Goal: Task Accomplishment & Management: Manage account settings

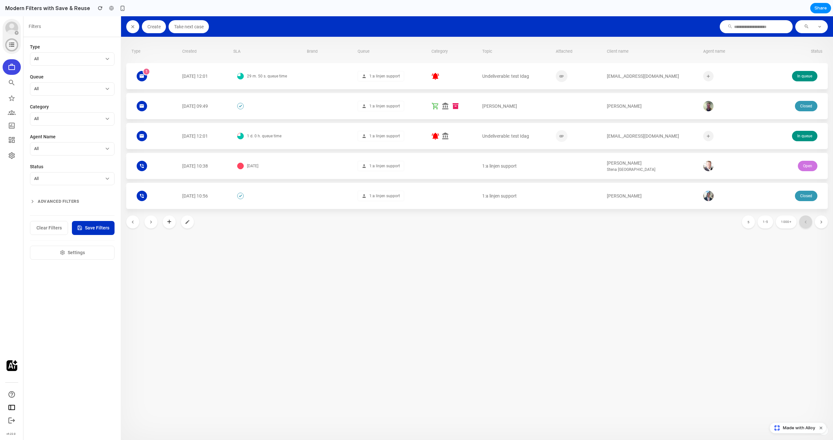
click at [66, 255] on button "Settings" at bounding box center [72, 253] width 85 height 14
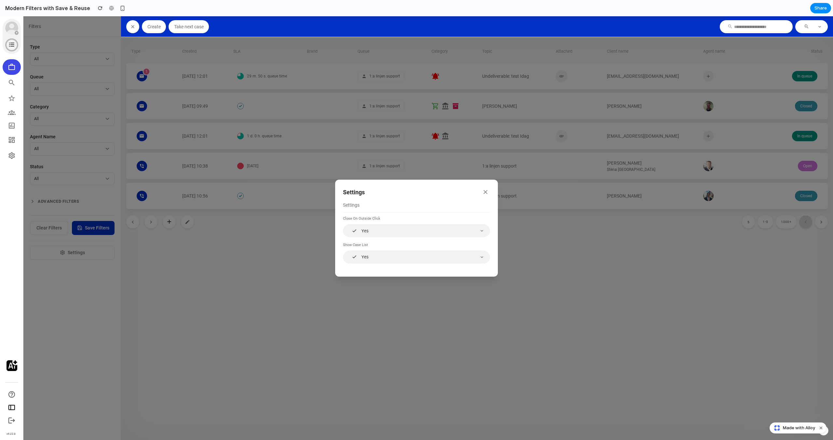
click at [67, 304] on div "Settings Settings Close on outside click Yes Show case list Yes" at bounding box center [416, 228] width 833 height 424
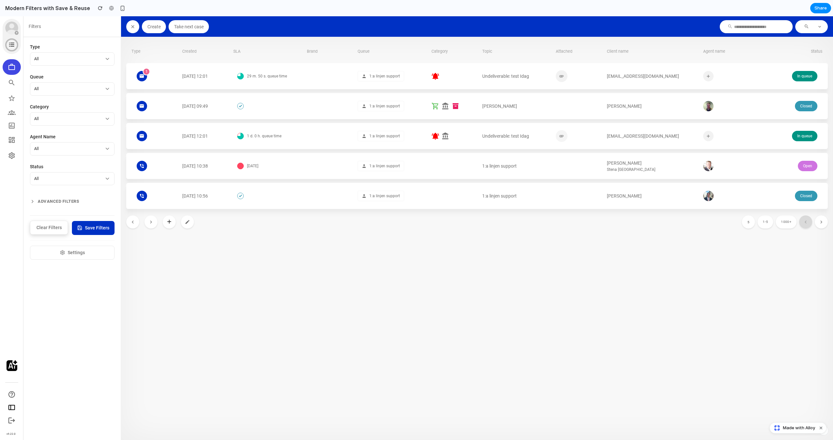
click at [47, 228] on span "Clear Filters" at bounding box center [48, 227] width 25 height 7
click at [91, 228] on span "Save Filters" at bounding box center [97, 227] width 24 height 7
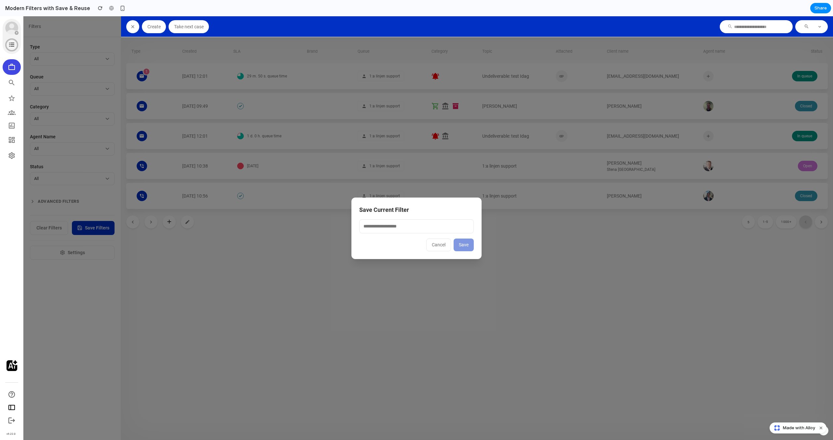
click at [77, 304] on div "Save Current Filter Cancel Save" at bounding box center [416, 228] width 833 height 424
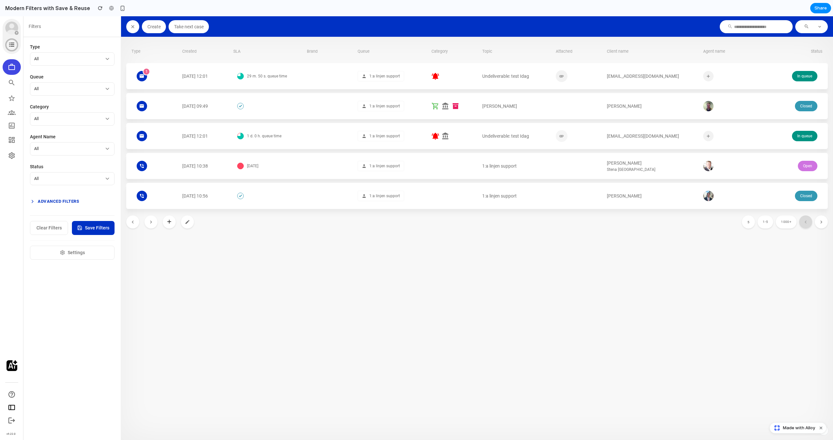
click at [53, 203] on button "Advanced Filters" at bounding box center [72, 201] width 85 height 12
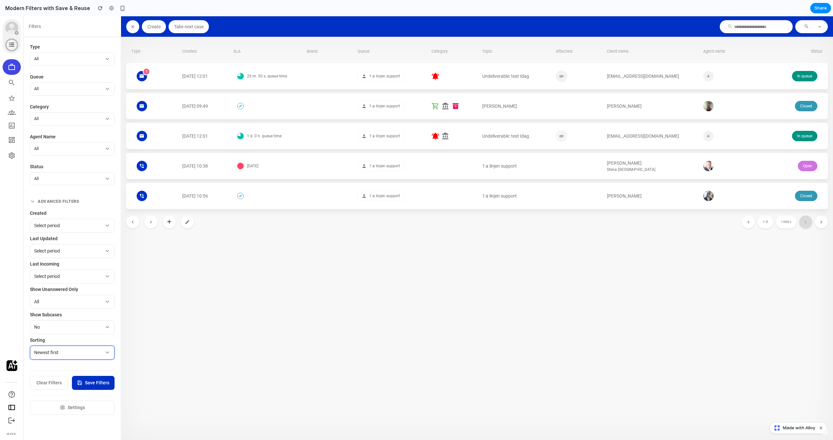
click at [57, 352] on span "Newest first" at bounding box center [46, 352] width 24 height 7
click at [74, 351] on button "Newest first" at bounding box center [72, 352] width 85 height 14
click at [102, 349] on button "Newest first" at bounding box center [72, 352] width 85 height 14
click at [112, 352] on button "Newest first" at bounding box center [72, 352] width 85 height 14
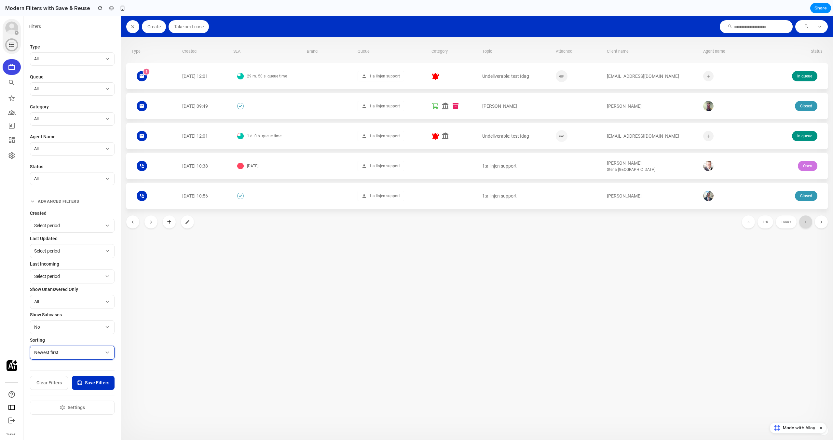
click at [112, 352] on button "Newest first" at bounding box center [72, 352] width 85 height 14
click at [89, 341] on label "Sorting" at bounding box center [72, 340] width 85 height 7
click at [61, 203] on button "Advanced Filters" at bounding box center [72, 201] width 85 height 12
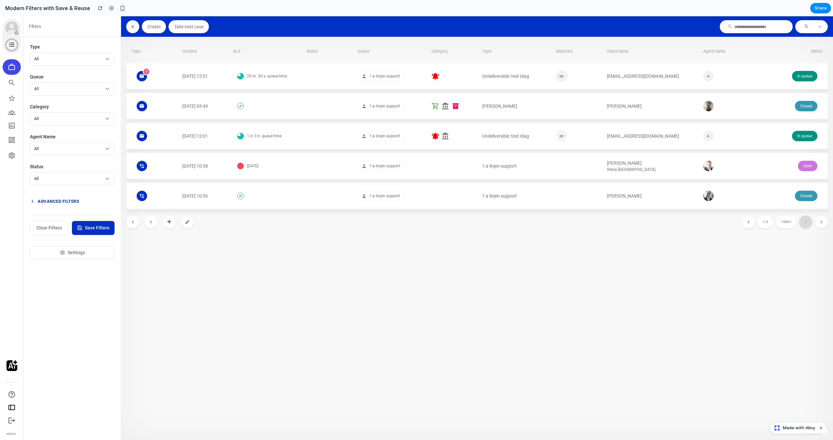
click at [61, 203] on button "Advanced Filters" at bounding box center [72, 201] width 85 height 12
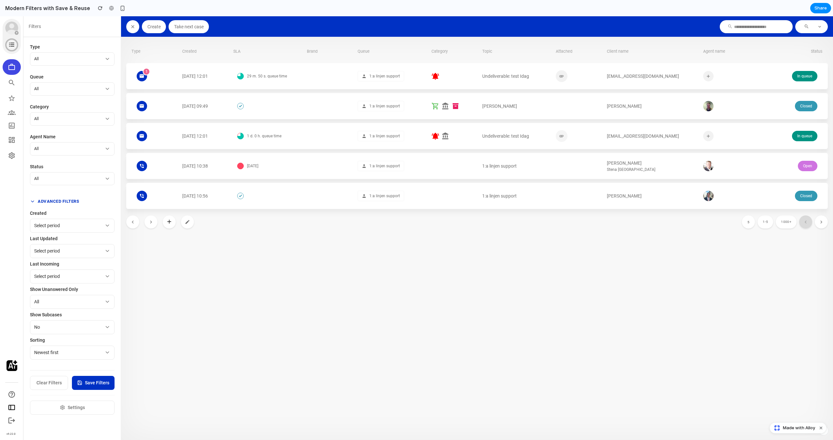
click at [61, 203] on button "Advanced Filters" at bounding box center [72, 201] width 85 height 12
